Goal: Check status: Check status

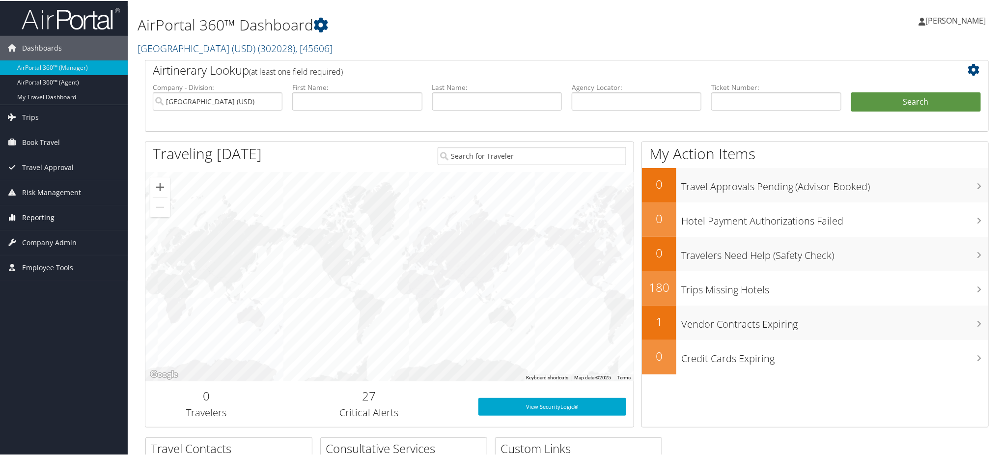
click at [56, 215] on link "Reporting" at bounding box center [64, 216] width 128 height 25
click at [49, 233] on link "Unused Tickets" at bounding box center [64, 236] width 128 height 15
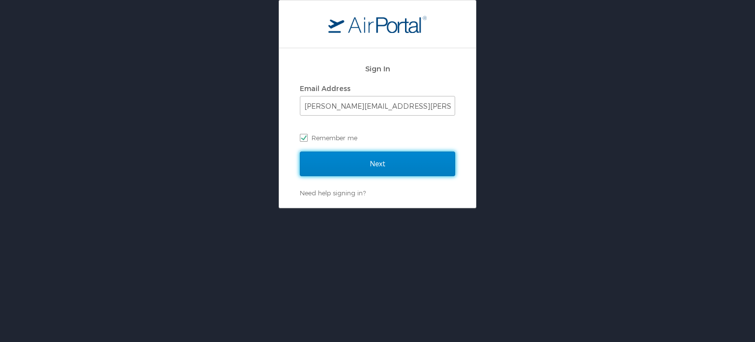
click at [368, 162] on input "Next" at bounding box center [377, 163] width 155 height 25
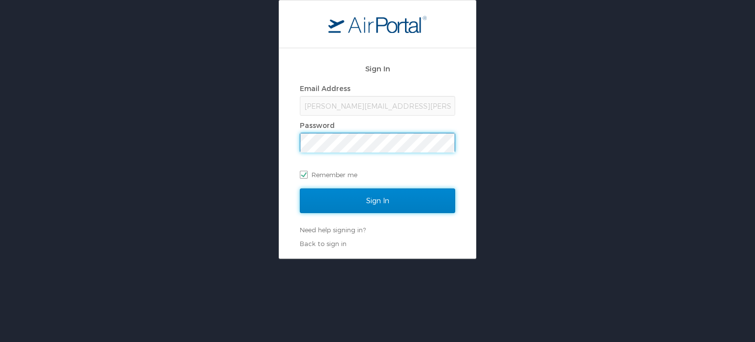
click at [351, 211] on input "Sign In" at bounding box center [377, 200] width 155 height 25
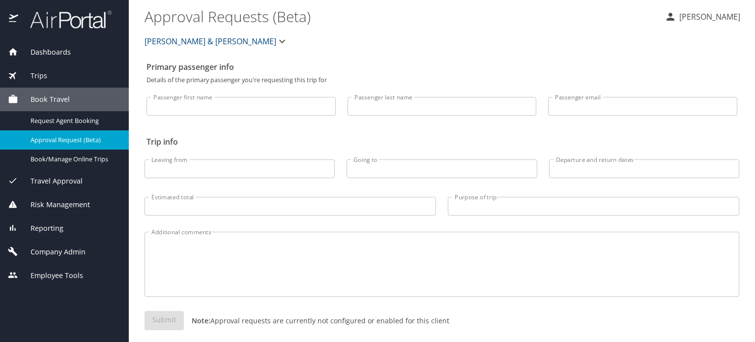
click at [29, 232] on span "Reporting" at bounding box center [40, 228] width 45 height 11
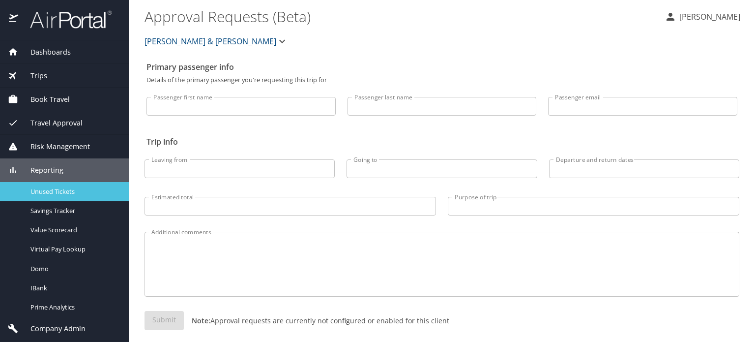
click at [82, 184] on link "Unused Tickets" at bounding box center [64, 191] width 129 height 19
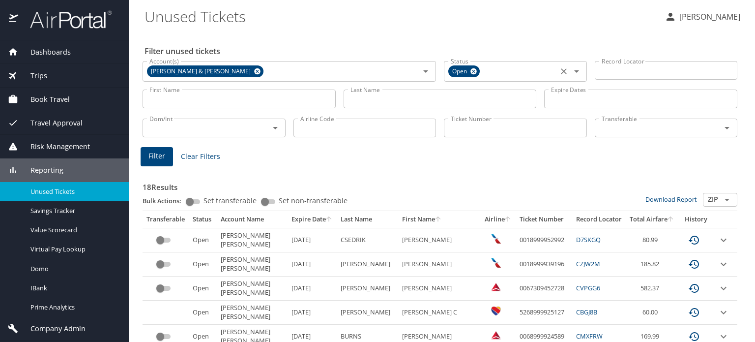
click at [470, 72] on icon at bounding box center [473, 71] width 6 height 6
click at [254, 72] on icon at bounding box center [257, 71] width 6 height 6
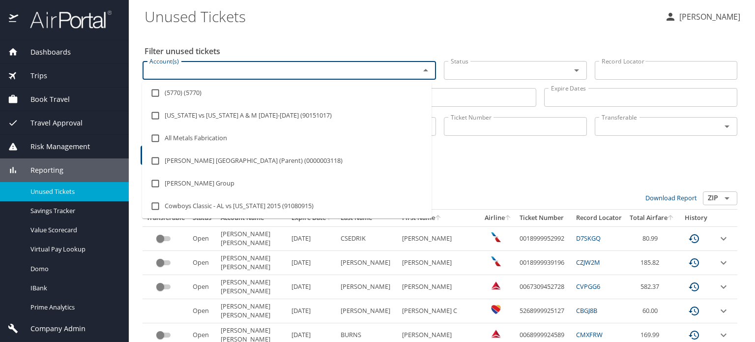
click at [218, 72] on input "Account(s)" at bounding box center [274, 70] width 258 height 13
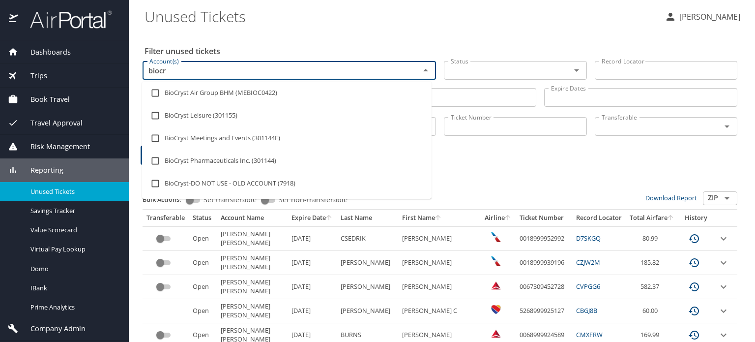
type input "biocry"
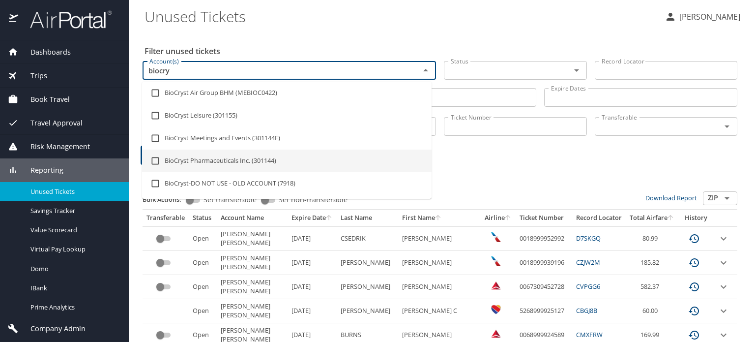
click at [240, 153] on li "BioCryst Pharmaceuticals Inc. (301144)" at bounding box center [286, 160] width 289 height 23
checkbox input "true"
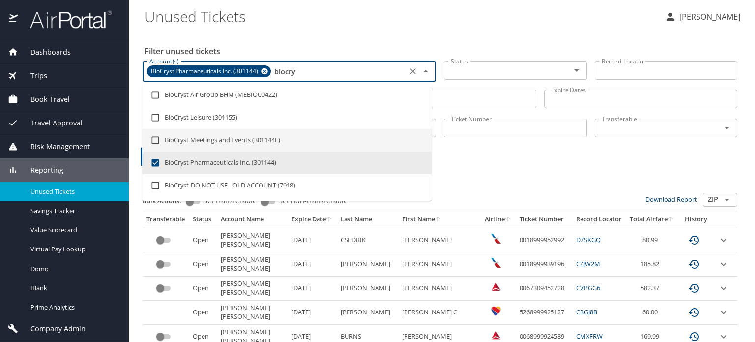
type input "biocry"
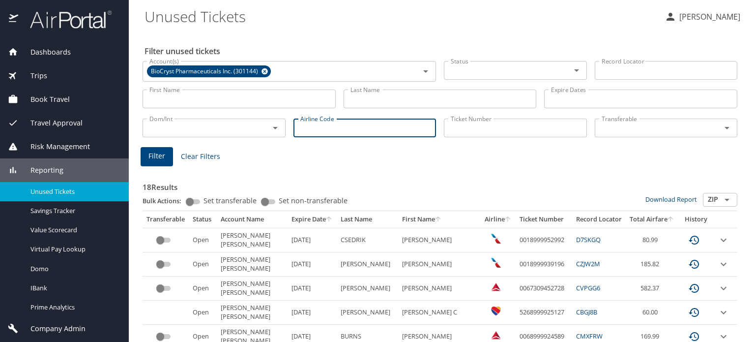
click at [371, 128] on input "Airline Code" at bounding box center [364, 127] width 143 height 19
type input "dl"
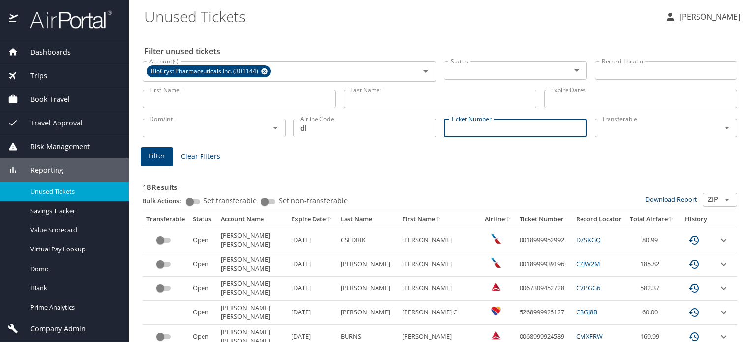
click at [474, 131] on input "Ticket Number" at bounding box center [515, 127] width 143 height 19
click at [570, 73] on icon "Open" at bounding box center [576, 70] width 12 height 12
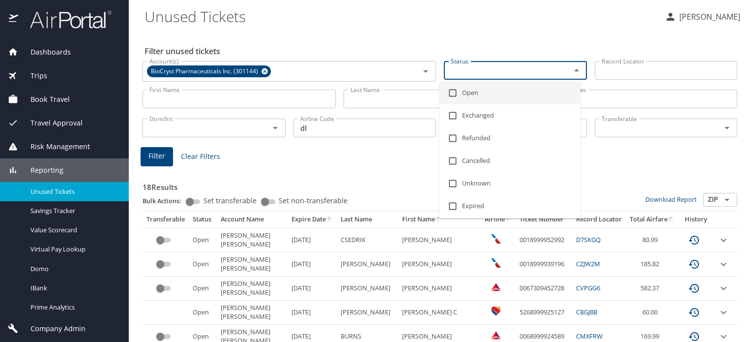
click at [480, 100] on li "Open" at bounding box center [509, 93] width 141 height 23
checkbox input "true"
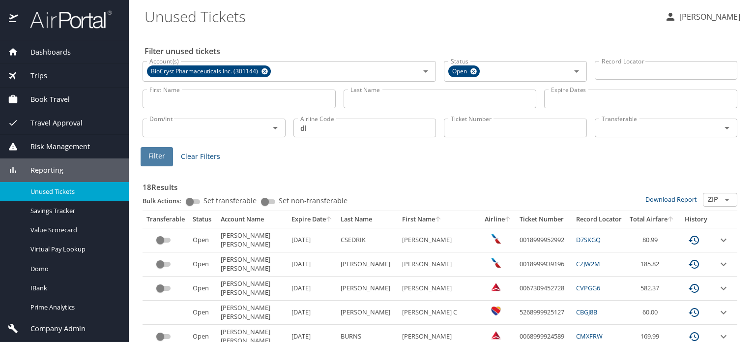
click at [164, 154] on span "Filter" at bounding box center [156, 156] width 17 height 12
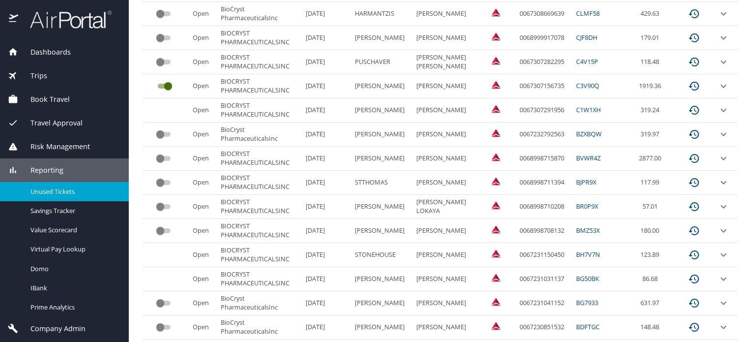
scroll to position [515, 0]
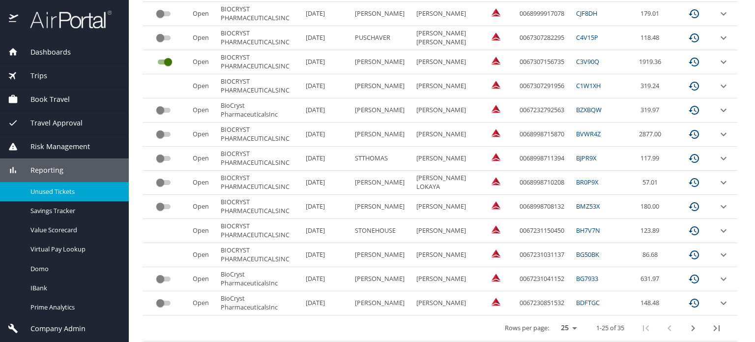
click at [687, 325] on icon "next page" at bounding box center [693, 328] width 12 height 12
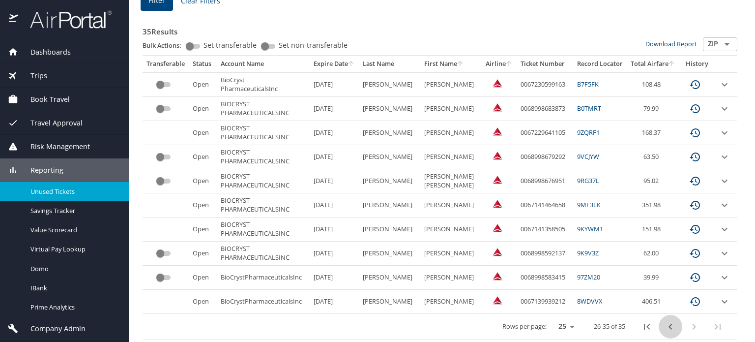
click at [664, 323] on icon "previous page" at bounding box center [670, 326] width 12 height 12
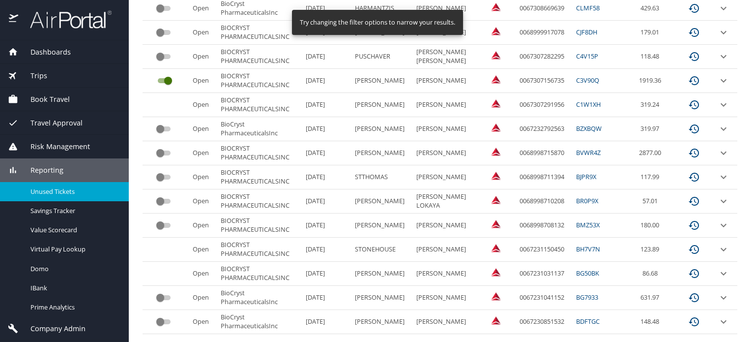
scroll to position [515, 0]
